Goal: Book appointment/travel/reservation

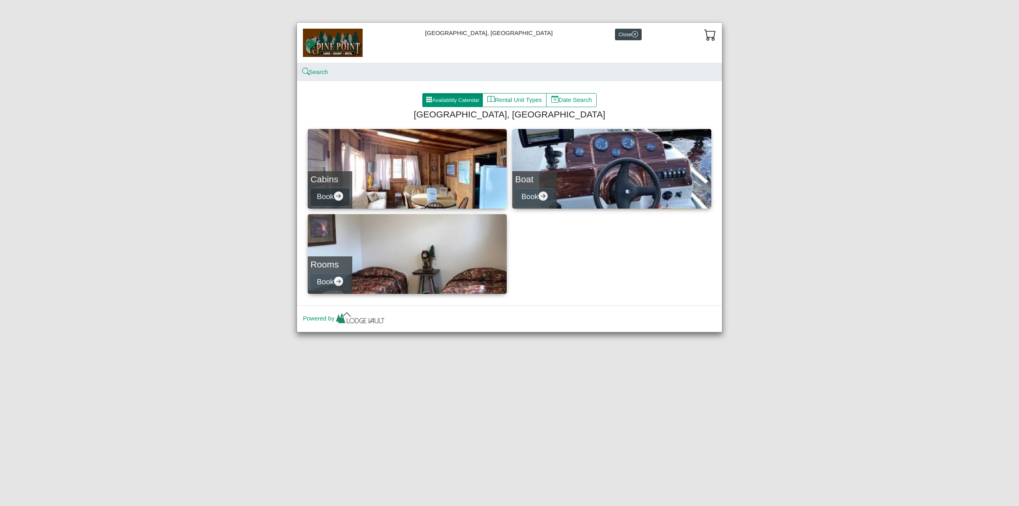
click at [349, 188] on button "Book" at bounding box center [329, 197] width 39 height 18
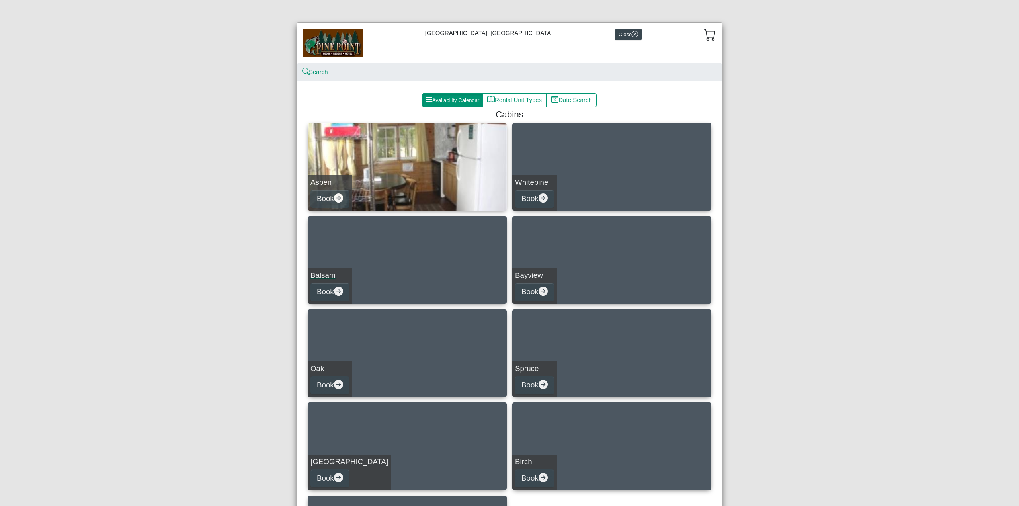
scroll to position [137, 0]
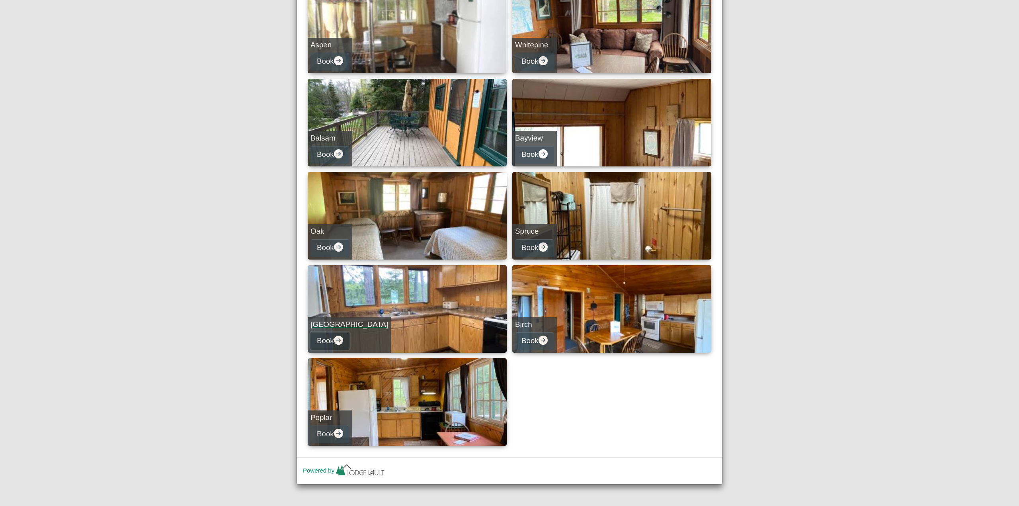
click at [334, 340] on icon "arrow right circle fill" at bounding box center [338, 340] width 9 height 9
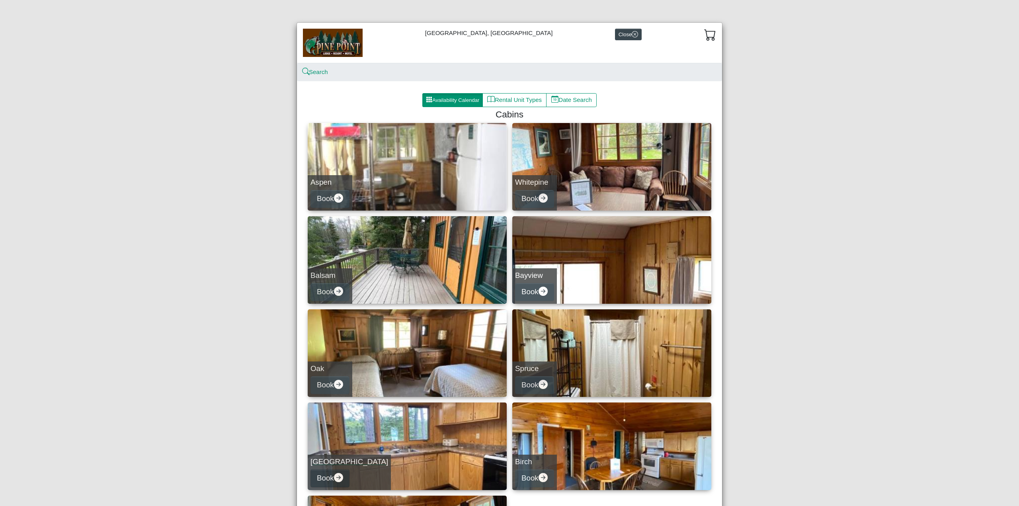
select select "*"
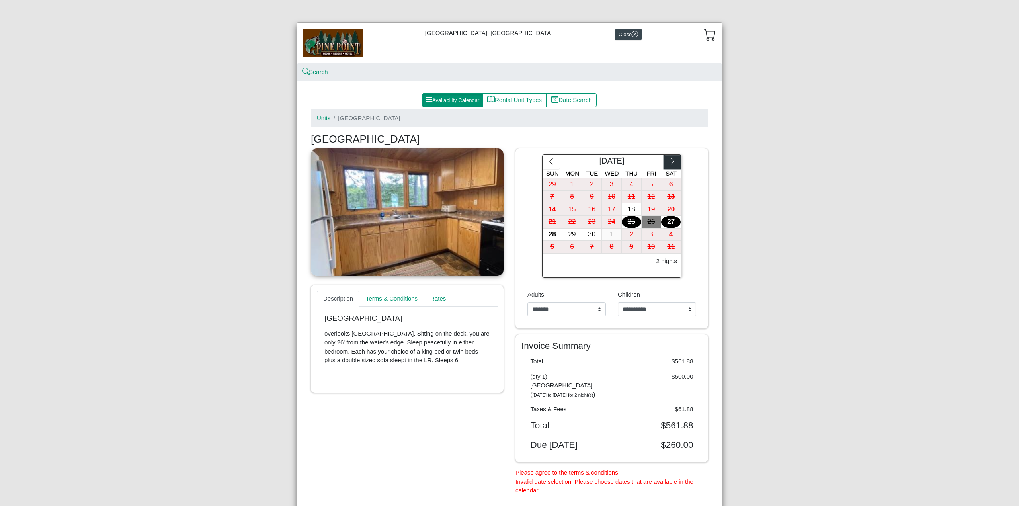
click at [671, 160] on icon "chevron right" at bounding box center [673, 162] width 8 height 8
click at [550, 164] on icon "chevron left" at bounding box center [551, 162] width 8 height 8
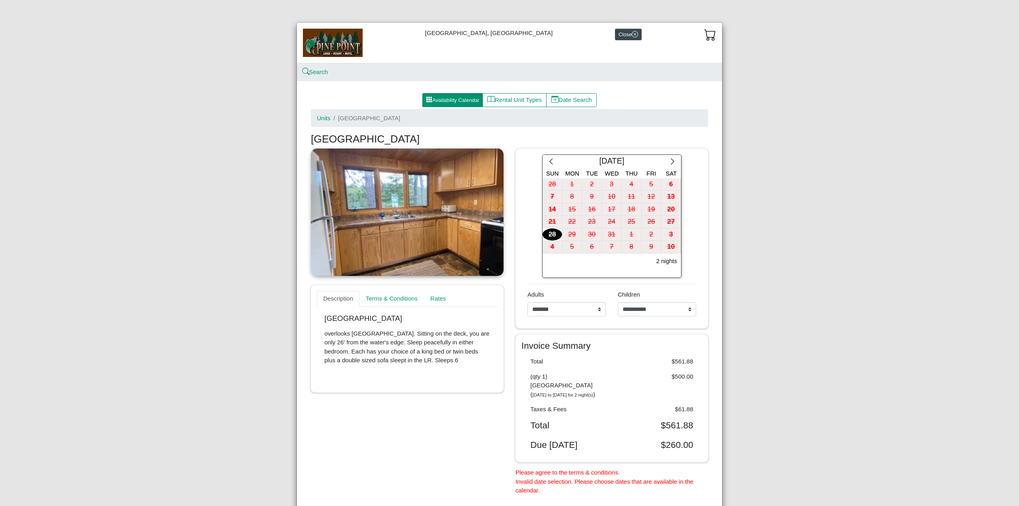
click at [546, 232] on div "28" at bounding box center [553, 234] width 20 height 12
click at [611, 234] on div "31" at bounding box center [612, 234] width 20 height 12
